Goal: Task Accomplishment & Management: Manage account settings

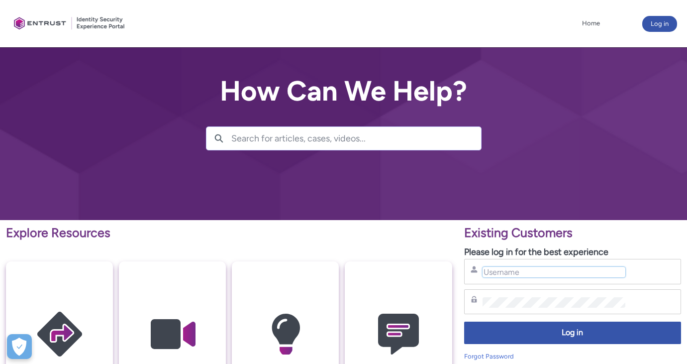
click at [509, 275] on input "Username" at bounding box center [553, 272] width 143 height 10
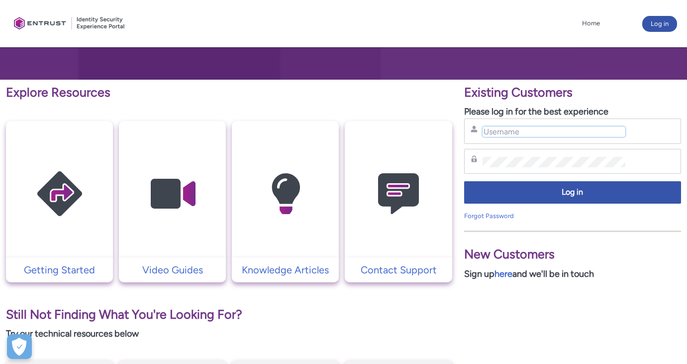
scroll to position [145, 0]
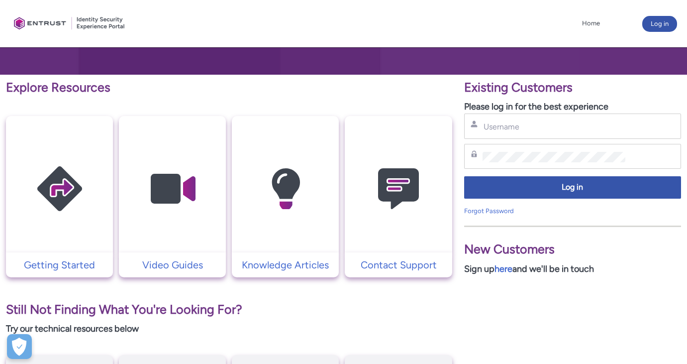
click at [565, 120] on div "Username" at bounding box center [572, 126] width 204 height 12
click at [569, 124] on input "Username" at bounding box center [553, 126] width 143 height 10
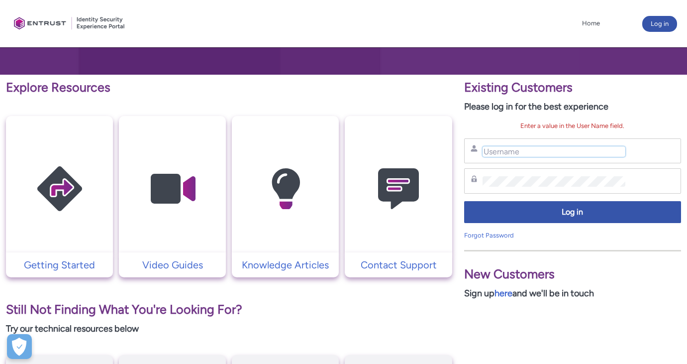
click at [500, 156] on div "Username" at bounding box center [572, 151] width 204 height 12
type input "[PERSON_NAME][EMAIL_ADDRESS][PERSON_NAME][DOMAIN_NAME]"
click at [469, 267] on p "New Customers" at bounding box center [572, 274] width 217 height 19
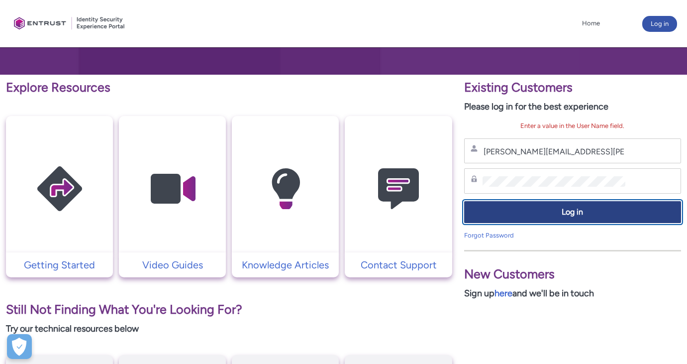
click at [497, 215] on span "Log in" at bounding box center [572, 211] width 204 height 11
